Goal: Information Seeking & Learning: Understand process/instructions

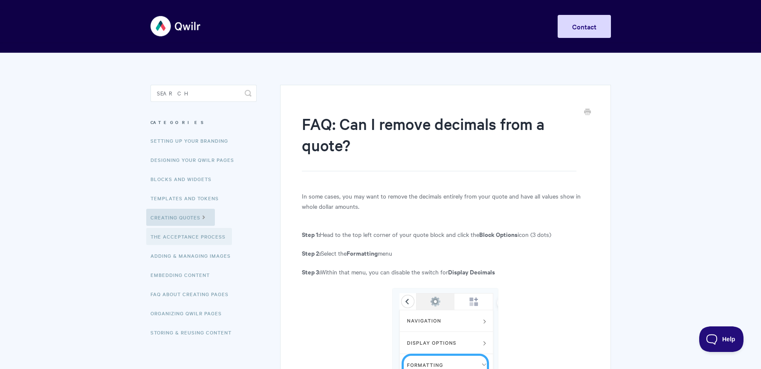
click at [157, 237] on link "The Acceptance Process" at bounding box center [189, 236] width 86 height 17
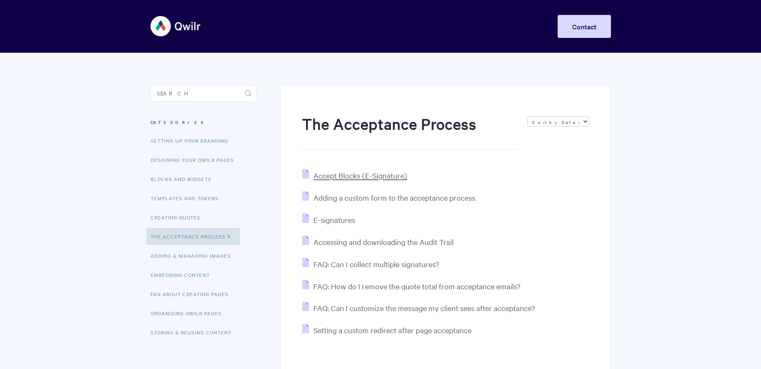
click at [360, 179] on span "Accept Blocks (E-Signature)" at bounding box center [360, 175] width 94 height 10
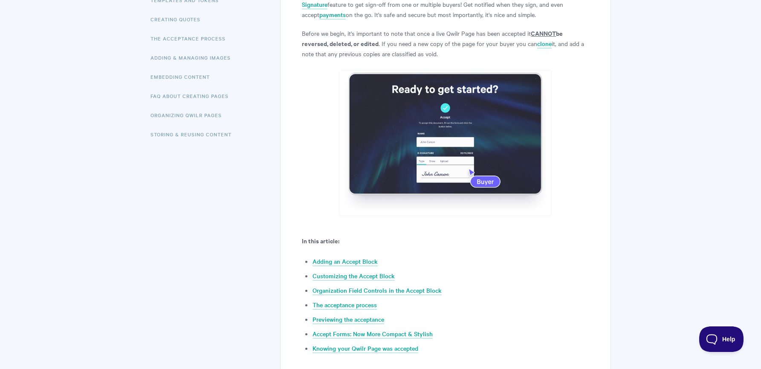
scroll to position [227, 0]
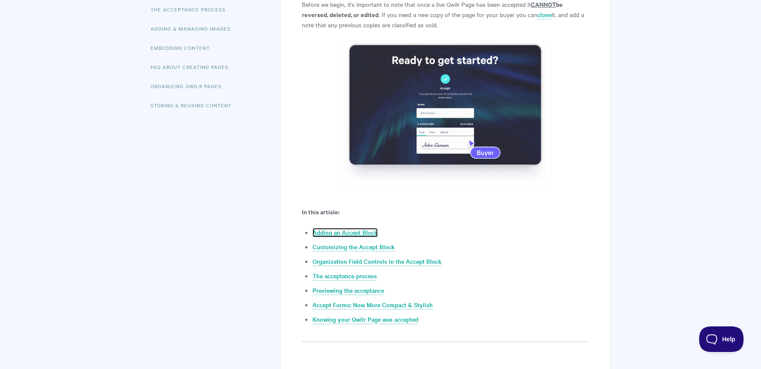
click at [338, 229] on link "Adding an Accept Block" at bounding box center [344, 232] width 65 height 9
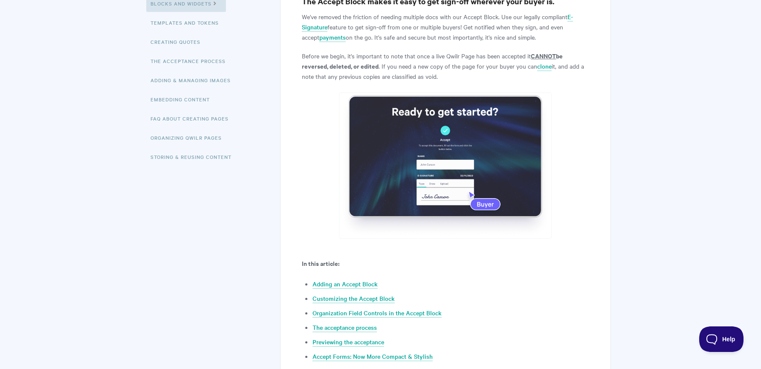
scroll to position [207, 0]
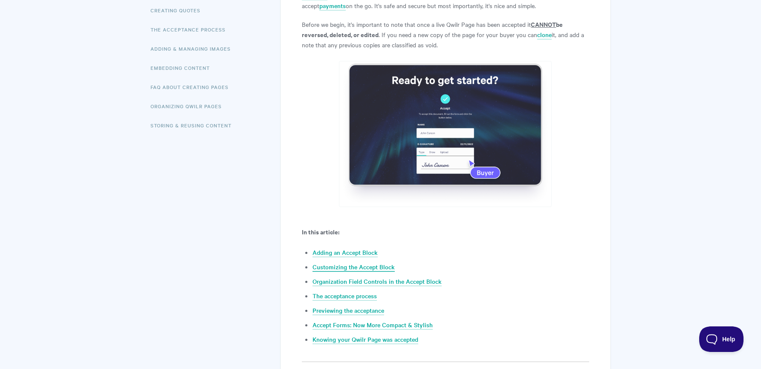
click at [332, 268] on link "Customizing the Accept Block" at bounding box center [353, 267] width 82 height 9
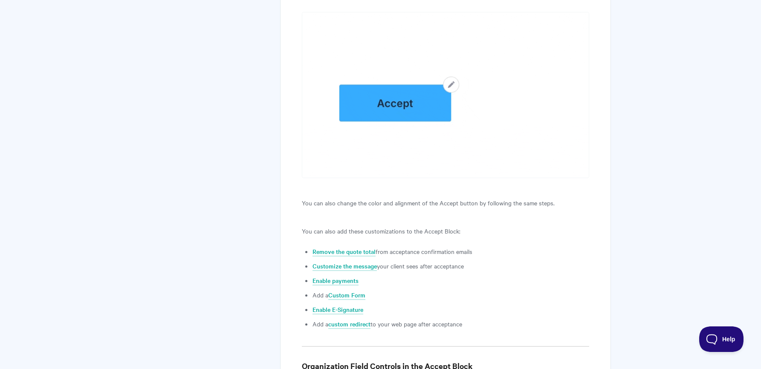
scroll to position [1868, 0]
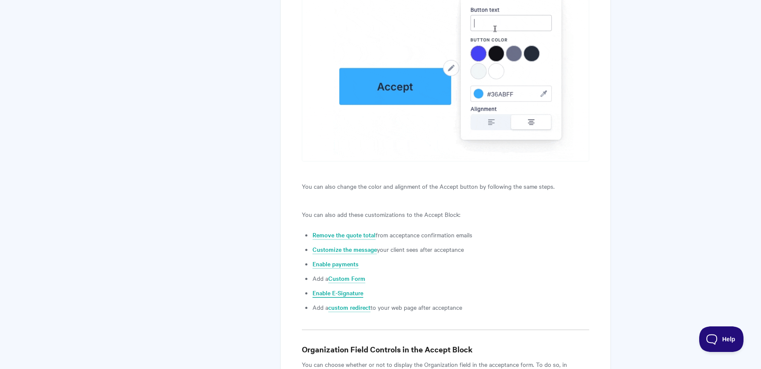
click at [329, 291] on link "Enable E-Signature" at bounding box center [337, 293] width 51 height 9
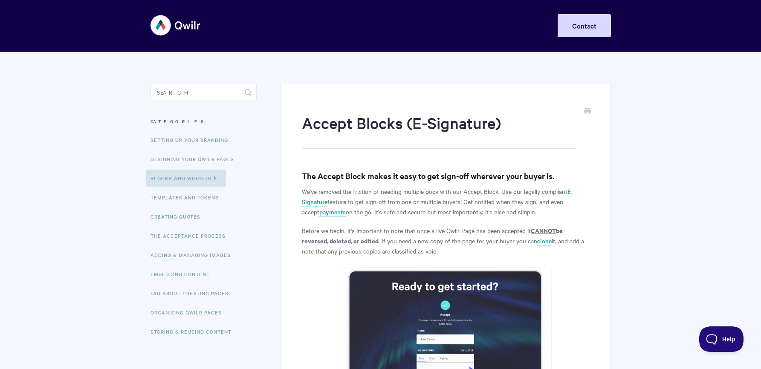
scroll to position [0, 0]
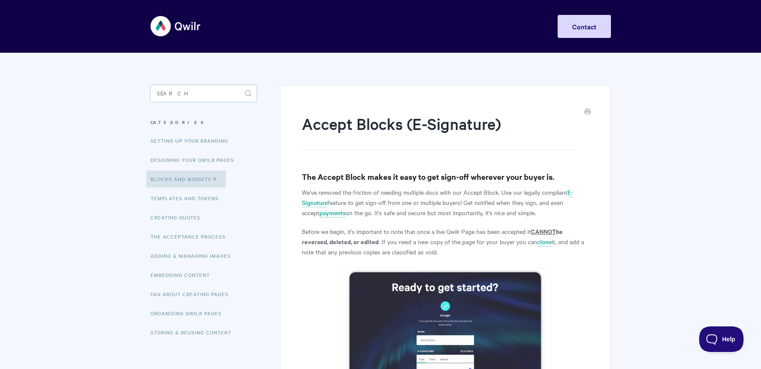
click at [198, 93] on input "Search" at bounding box center [203, 93] width 106 height 17
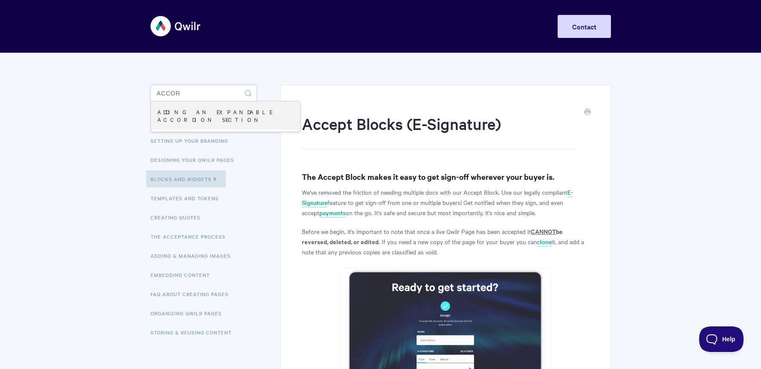
click at [205, 92] on input "accor" at bounding box center [203, 93] width 106 height 17
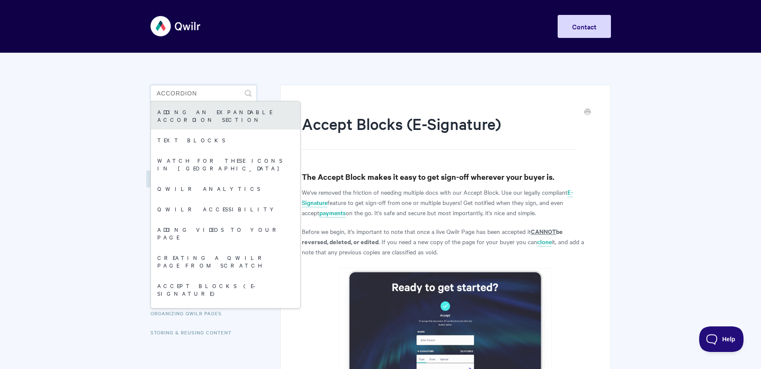
type input "accordion"
click at [175, 113] on link "Adding an expandable Accordion section" at bounding box center [225, 115] width 149 height 28
